Goal: Understand process/instructions

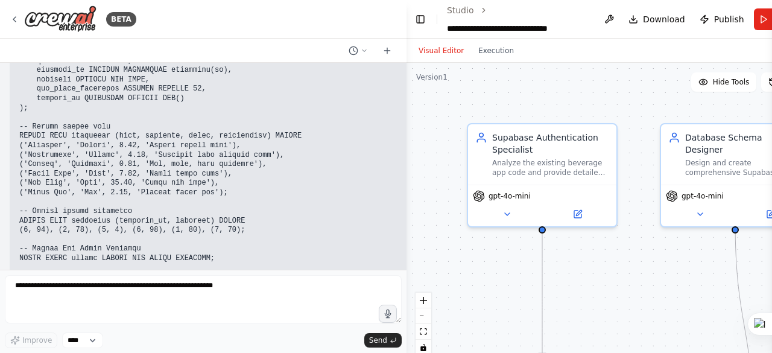
click at [46, 296] on textarea at bounding box center [203, 299] width 397 height 48
type textarea "**********"
click at [383, 341] on span "Send" at bounding box center [378, 340] width 18 height 10
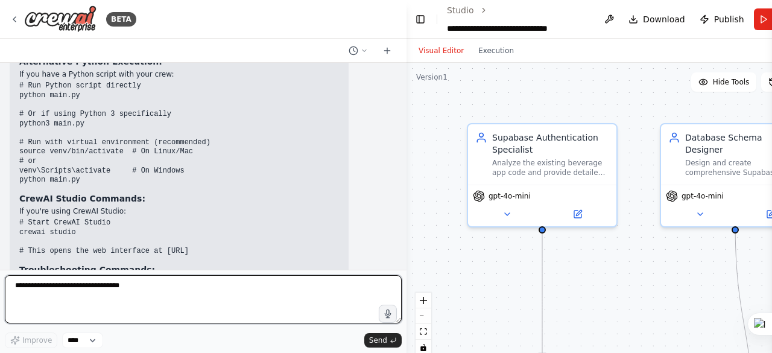
scroll to position [45853, 0]
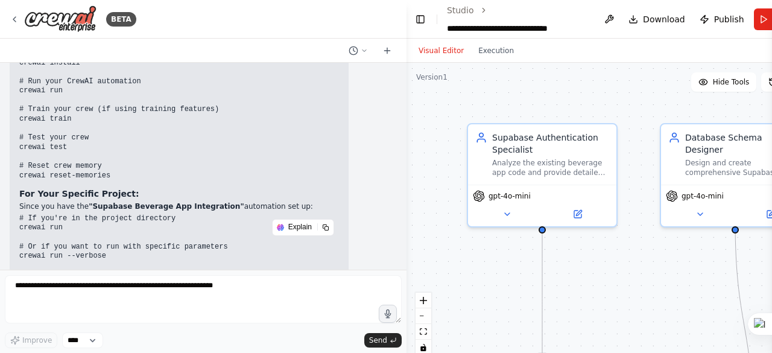
drag, startPoint x: 17, startPoint y: 176, endPoint x: 75, endPoint y: 177, distance: 57.3
click at [75, 177] on div "▶ Thought process 🖥️ CrewAI Bash Commands Here are the main commands to run Cre…" at bounding box center [179, 280] width 339 height 767
copy code "python main.py"
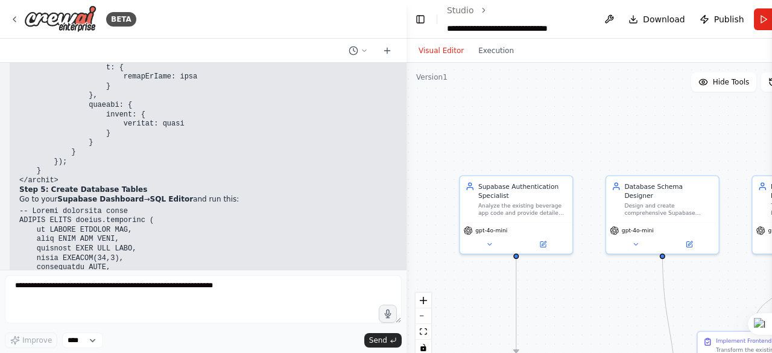
scroll to position [44768, 0]
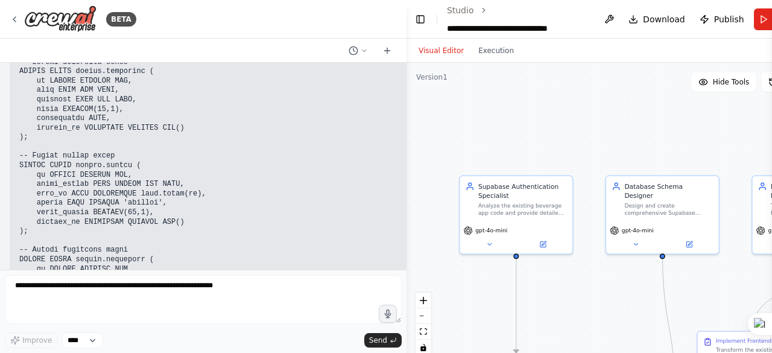
scroll to position [44949, 0]
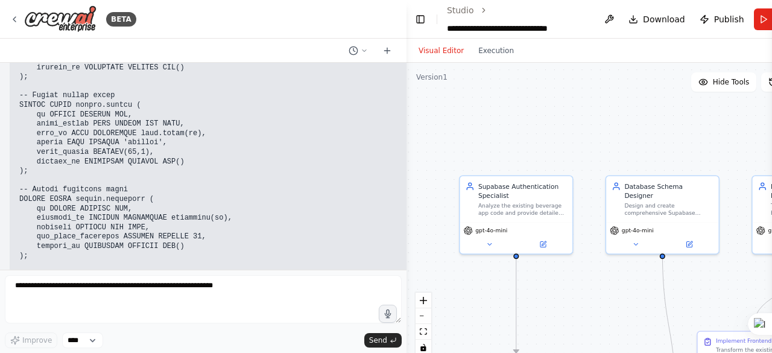
drag, startPoint x: 20, startPoint y: 110, endPoint x: 22, endPoint y: 118, distance: 8.2
click at [22, 112] on code at bounding box center [162, 223] width 286 height 450
click at [121, 113] on pre at bounding box center [548, 224] width 1059 height 452
drag, startPoint x: 20, startPoint y: 112, endPoint x: 210, endPoint y: 181, distance: 202.2
click at [210, 181] on pre at bounding box center [548, 224] width 1059 height 452
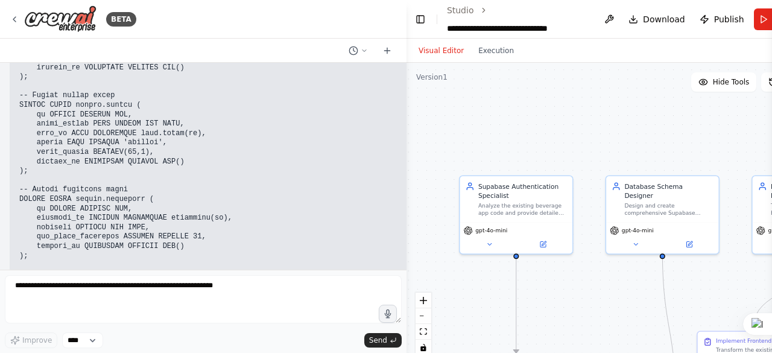
copy code "-- Insert sample data INSERT INTO beverages (name, category, price, description…"
click at [259, 168] on pre at bounding box center [548, 224] width 1059 height 452
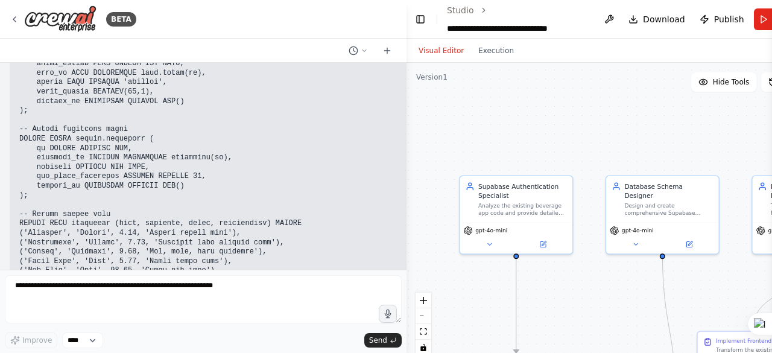
drag, startPoint x: 21, startPoint y: 144, endPoint x: 227, endPoint y: 161, distance: 206.3
click at [227, 161] on pre at bounding box center [548, 163] width 1059 height 452
copy code "NSERT INTO inventory (beverage_id, quantity) VALUES (1, 45), (2, 30), (3, 8), (…"
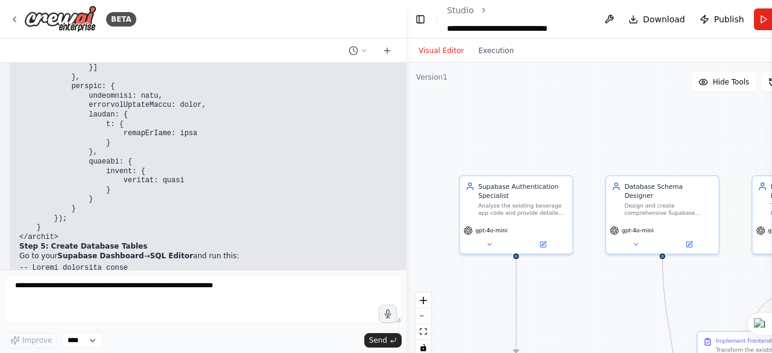
scroll to position [44708, 0]
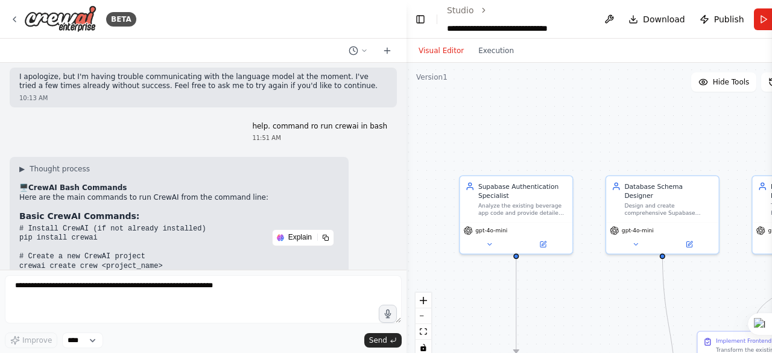
scroll to position [45431, 0]
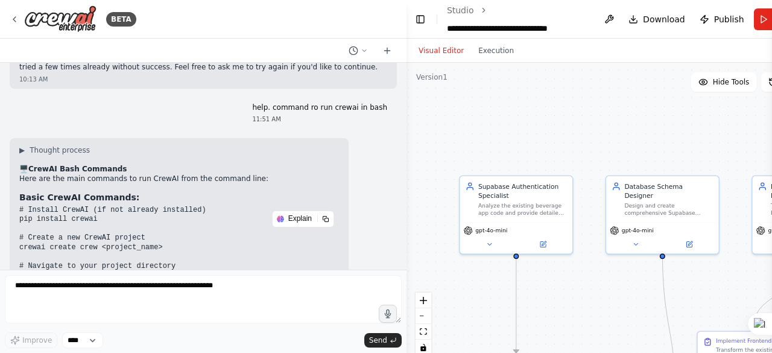
click at [69, 206] on pre "# Install CrewAI (if not already installed) pip install crewai # Create a new C…" at bounding box center [179, 314] width 320 height 216
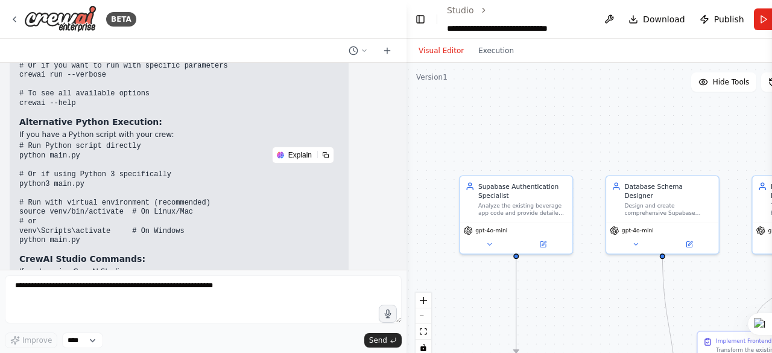
scroll to position [45914, 0]
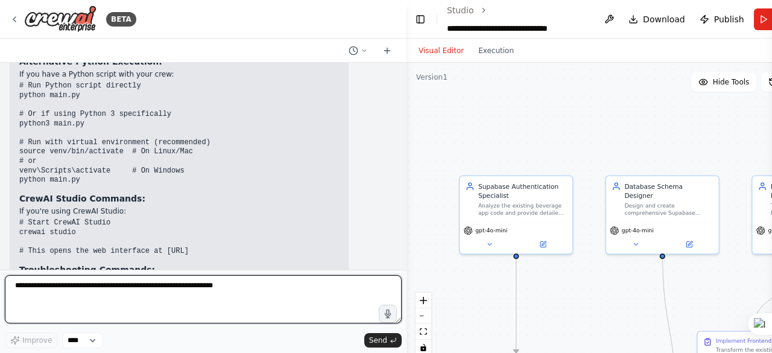
paste textarea "**********"
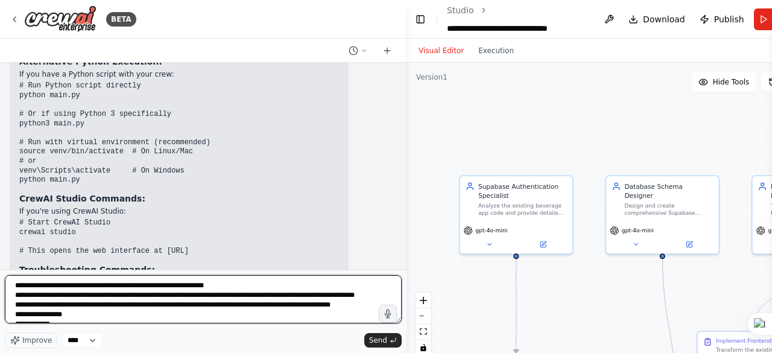
scroll to position [15, 0]
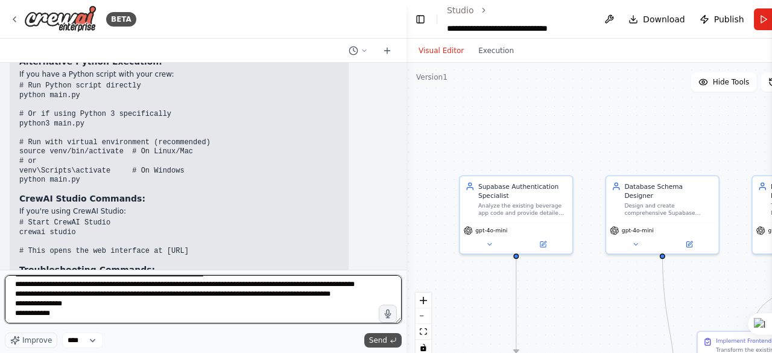
type textarea "**********"
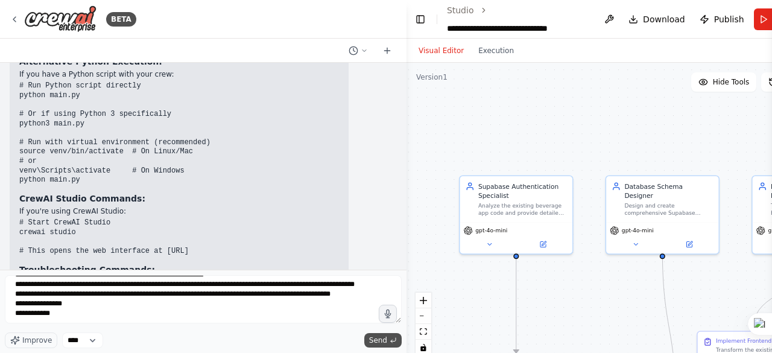
click at [376, 336] on span "Send" at bounding box center [378, 340] width 18 height 10
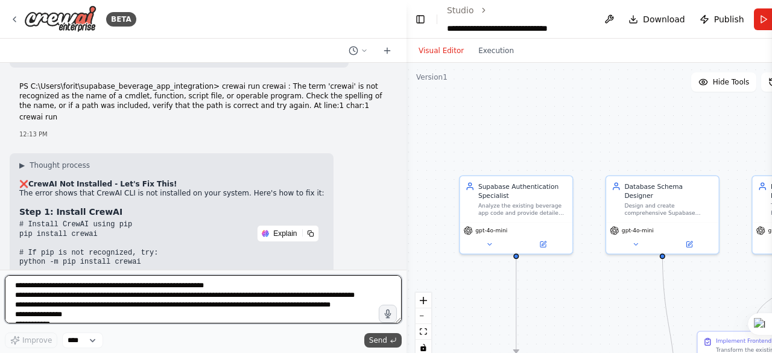
scroll to position [46298, 0]
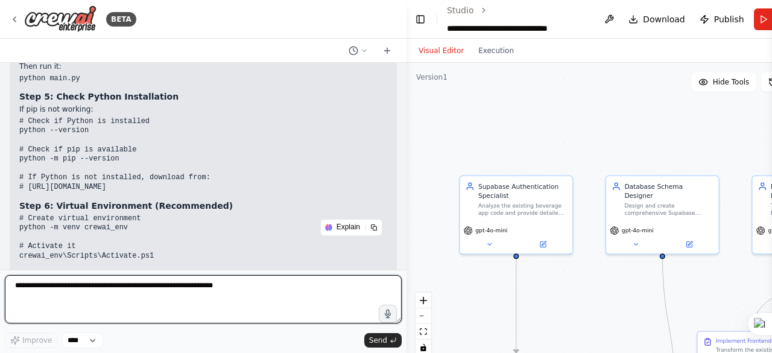
paste textarea "**********"
type textarea "**********"
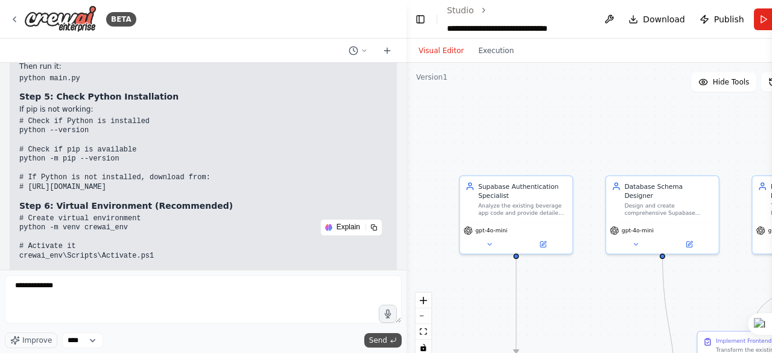
click at [385, 341] on span "Send" at bounding box center [378, 340] width 18 height 10
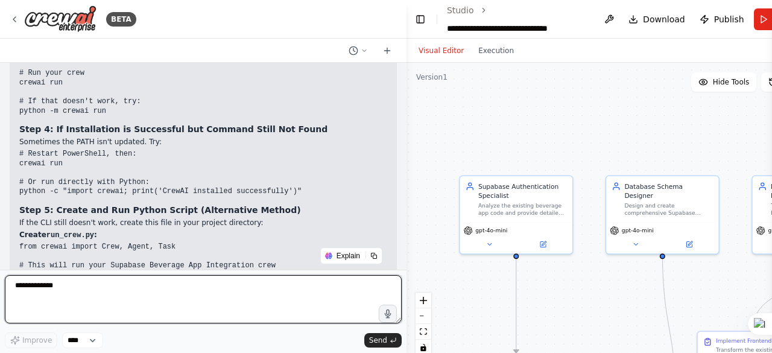
scroll to position [47401, 0]
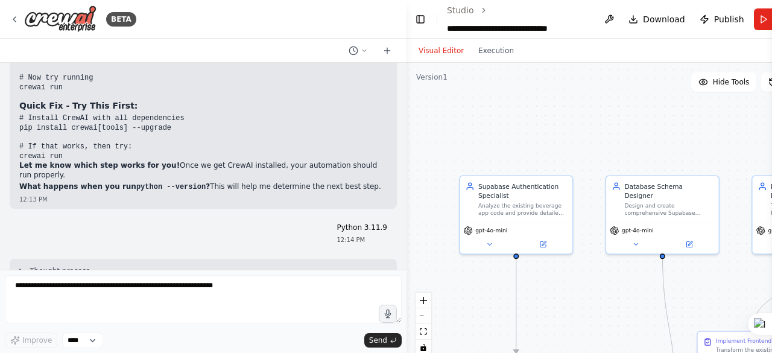
drag, startPoint x: 19, startPoint y: 236, endPoint x: 166, endPoint y: 235, distance: 147.1
copy code "python -m pip install "crewai[tools]""
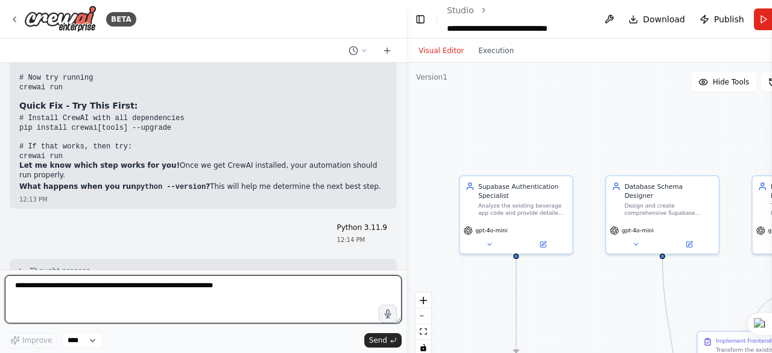
click at [46, 286] on textarea at bounding box center [203, 299] width 397 height 48
paste textarea "**********"
click at [14, 285] on textarea "**********" at bounding box center [203, 299] width 397 height 48
type textarea "**********"
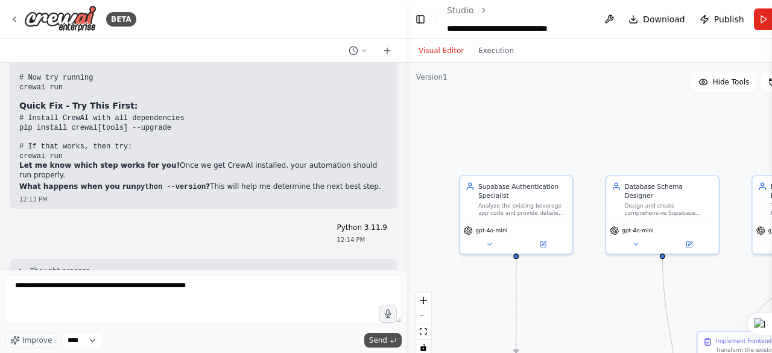
click at [383, 338] on span "Send" at bounding box center [378, 340] width 18 height 10
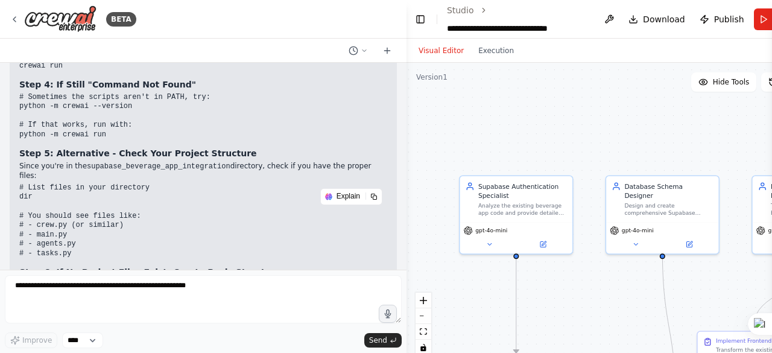
scroll to position [48368, 0]
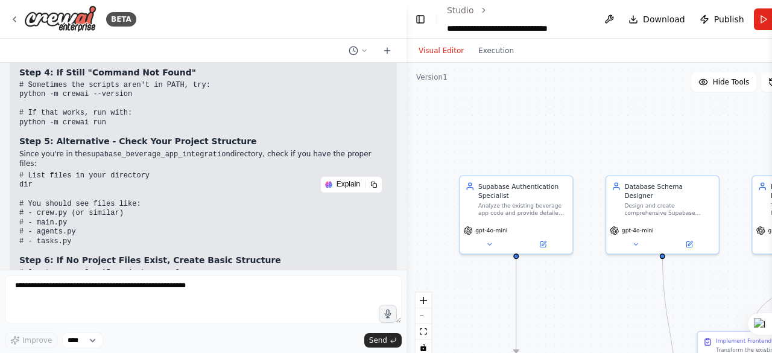
click at [44, 268] on code "# Create a new CrewAI project properly cd .. crewai create crew supabase_bevera…" at bounding box center [114, 291] width 191 height 46
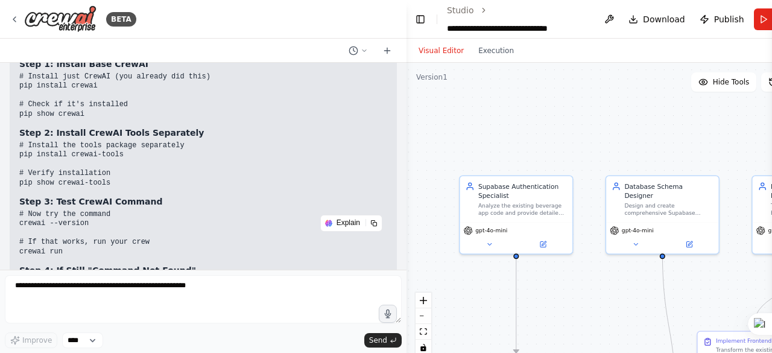
scroll to position [48127, 0]
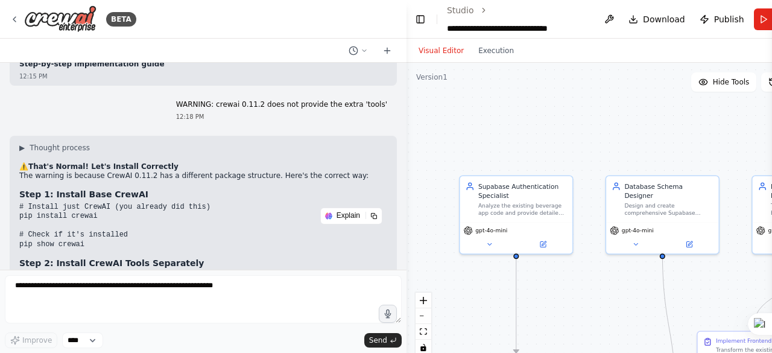
scroll to position [48067, 0]
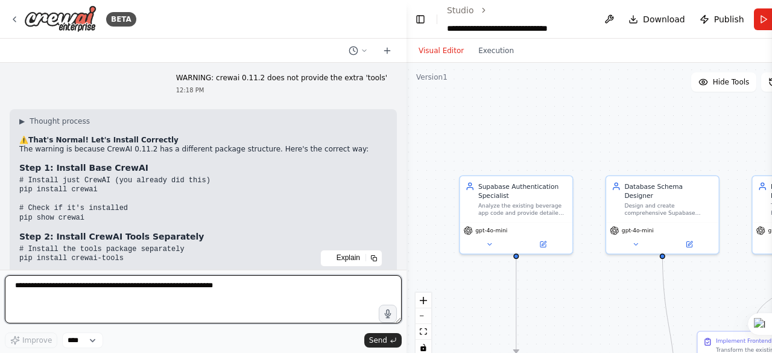
click at [72, 320] on textarea at bounding box center [203, 299] width 397 height 48
